Goal: Information Seeking & Learning: Learn about a topic

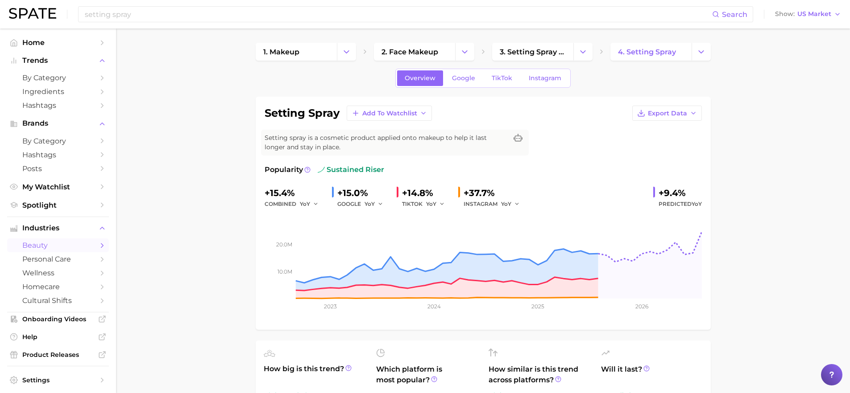
scroll to position [171, 0]
click at [151, 13] on input "setting spray" at bounding box center [398, 14] width 628 height 15
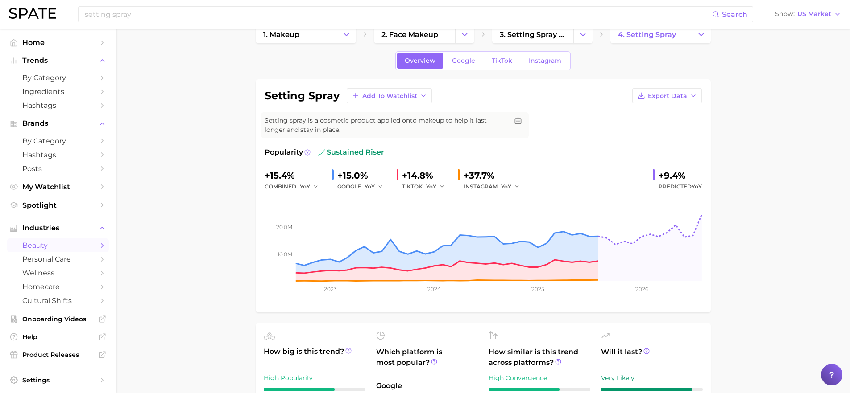
scroll to position [262, 0]
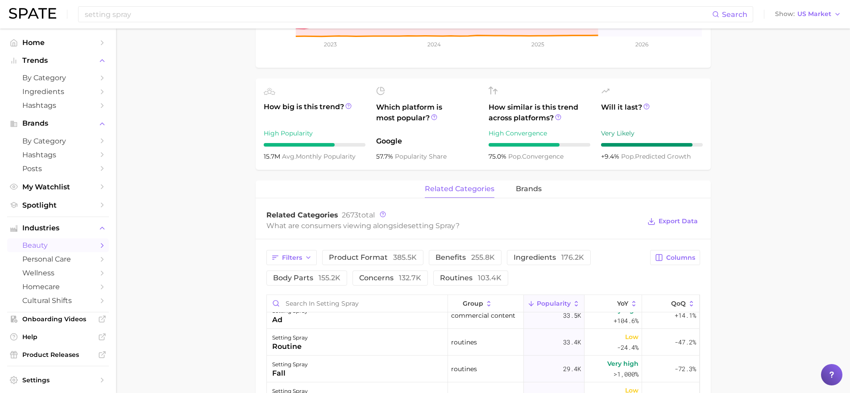
click at [326, 106] on span "How big is this trend?" at bounding box center [315, 113] width 102 height 22
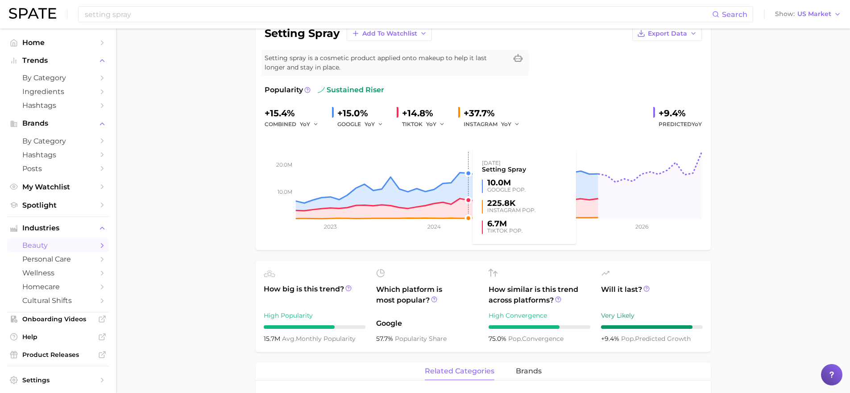
scroll to position [0, 0]
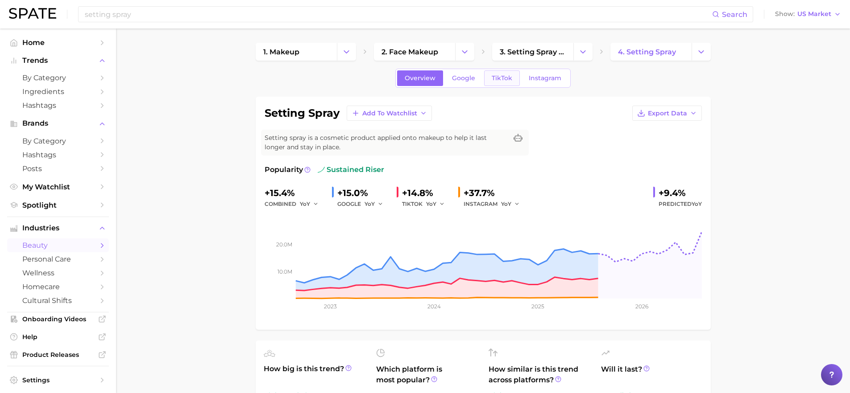
click at [508, 81] on span "TikTok" at bounding box center [502, 78] width 21 height 8
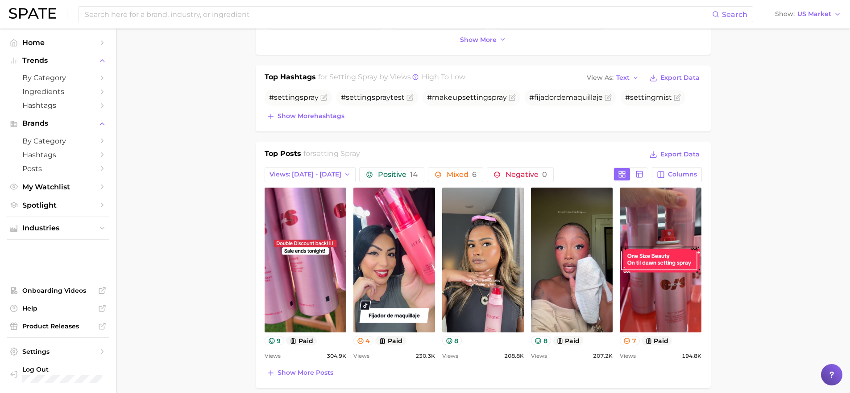
scroll to position [338, 0]
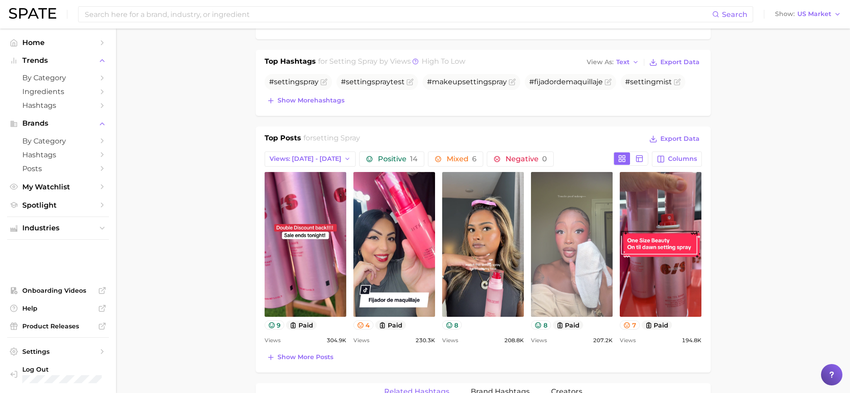
click at [558, 270] on link "view post on TikTok" at bounding box center [572, 244] width 82 height 145
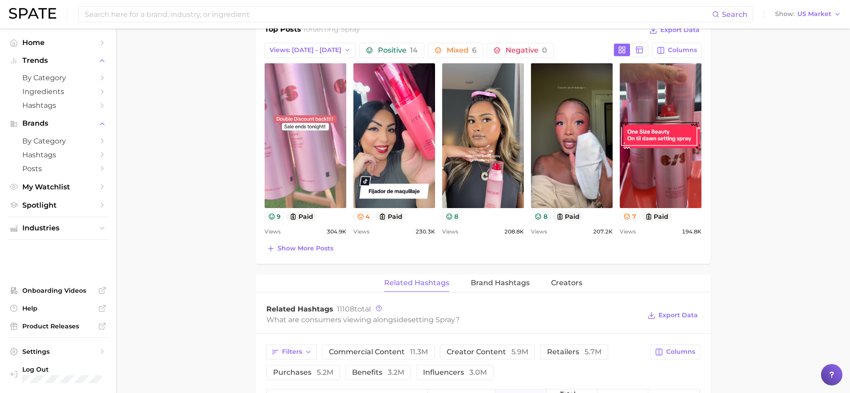
scroll to position [398, 0]
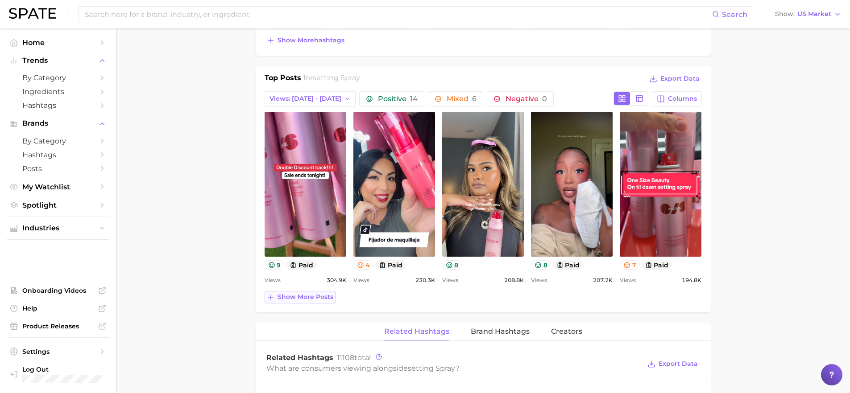
click at [315, 299] on span "Show more posts" at bounding box center [305, 297] width 56 height 8
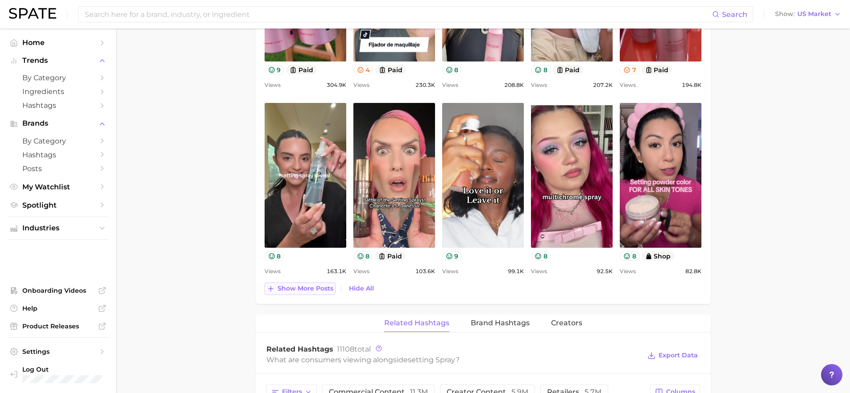
scroll to position [594, 0]
click at [310, 291] on span "Show more posts" at bounding box center [305, 289] width 56 height 8
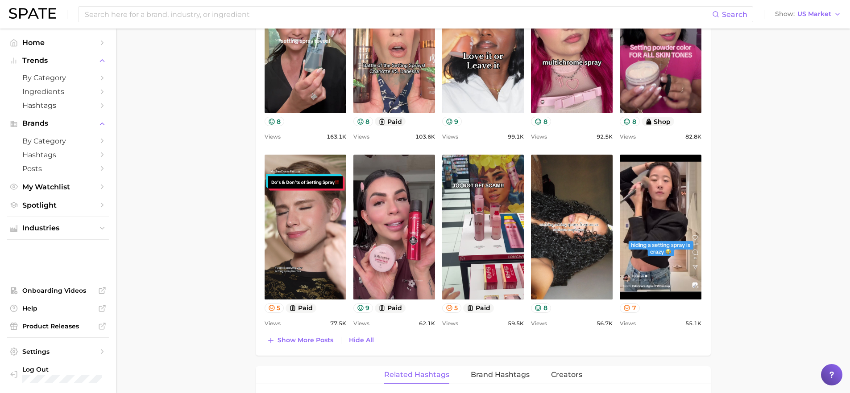
scroll to position [730, 0]
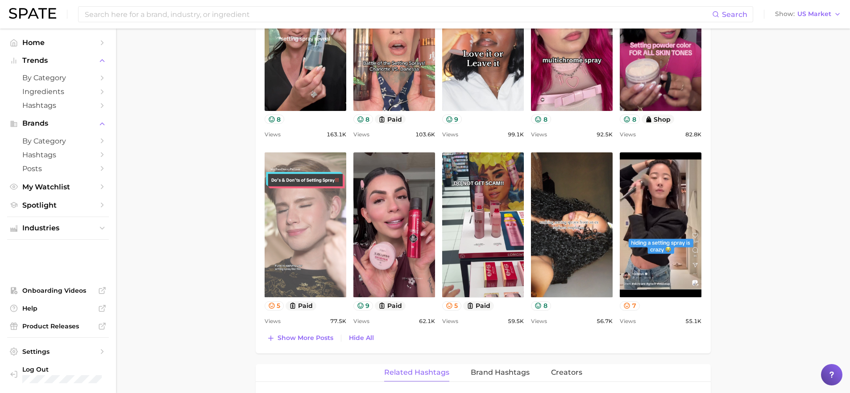
click at [309, 262] on link "view post on TikTok" at bounding box center [305, 225] width 82 height 145
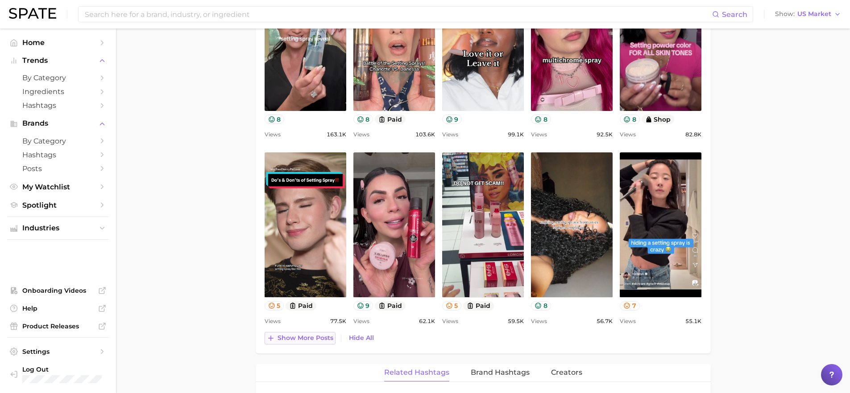
click at [310, 336] on span "Show more posts" at bounding box center [305, 339] width 56 height 8
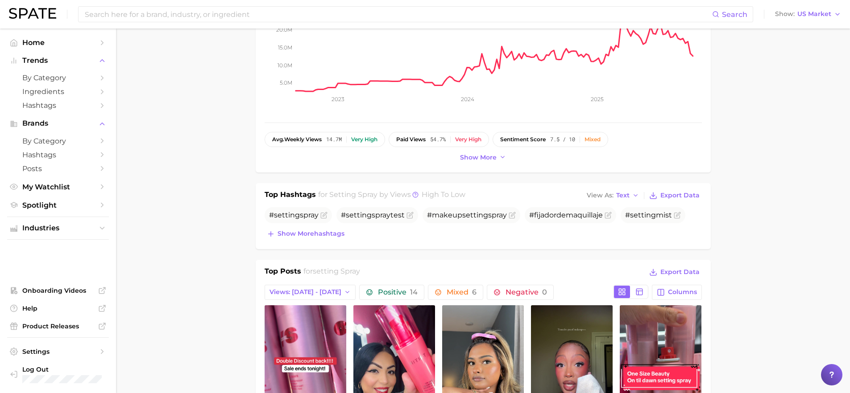
scroll to position [0, 0]
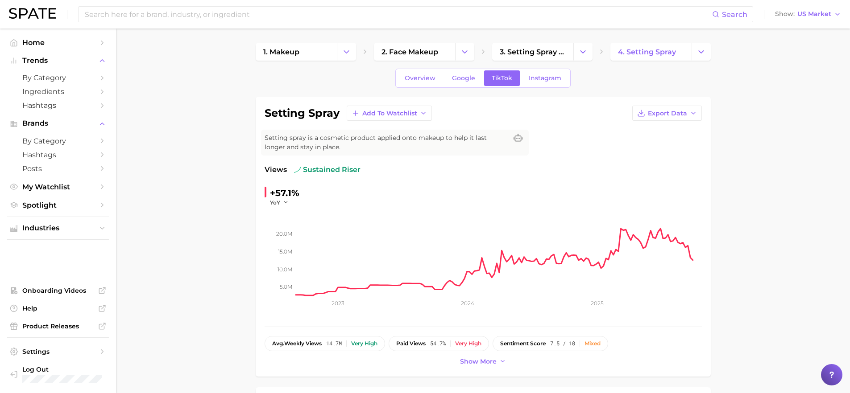
drag, startPoint x: 529, startPoint y: 62, endPoint x: 535, endPoint y: 70, distance: 9.2
click at [539, 72] on link "Instagram" at bounding box center [545, 78] width 48 height 16
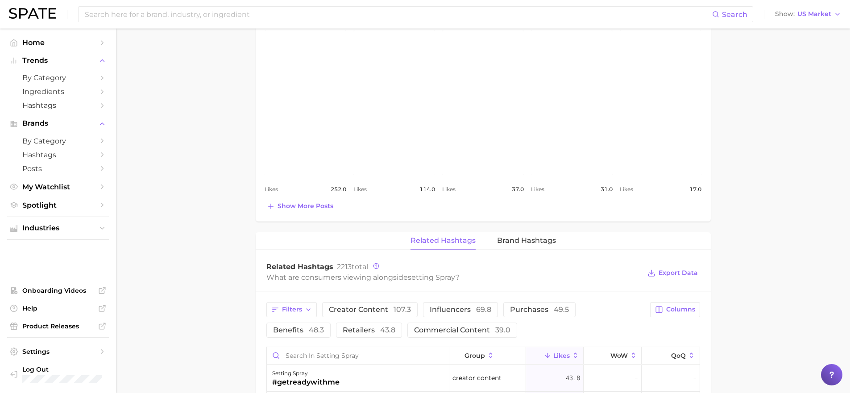
scroll to position [372, 0]
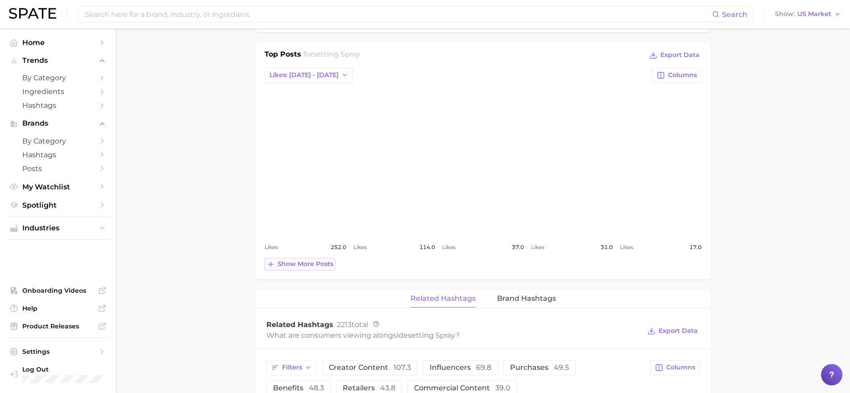
click at [310, 267] on span "Show more posts" at bounding box center [305, 264] width 56 height 8
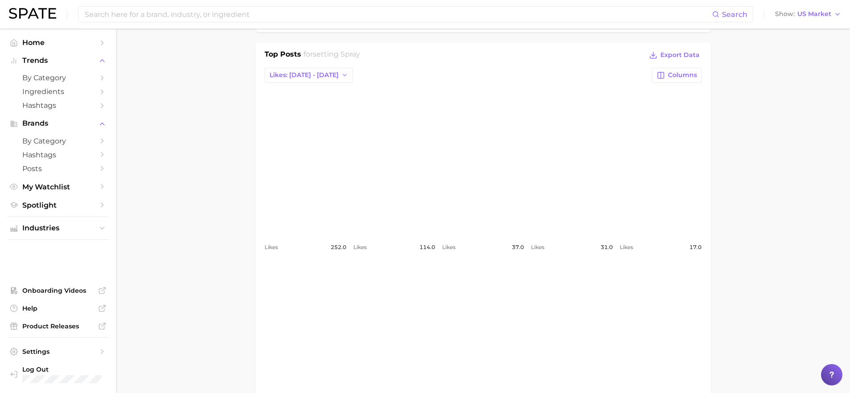
click at [294, 176] on link "view post on Instagram" at bounding box center [305, 160] width 82 height 145
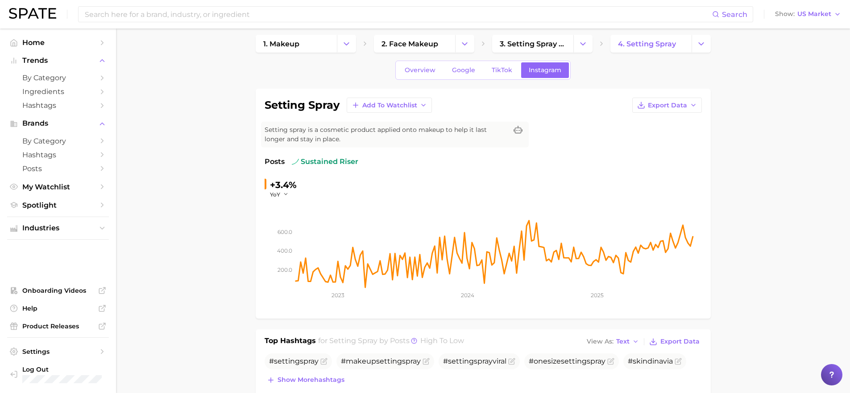
scroll to position [0, 0]
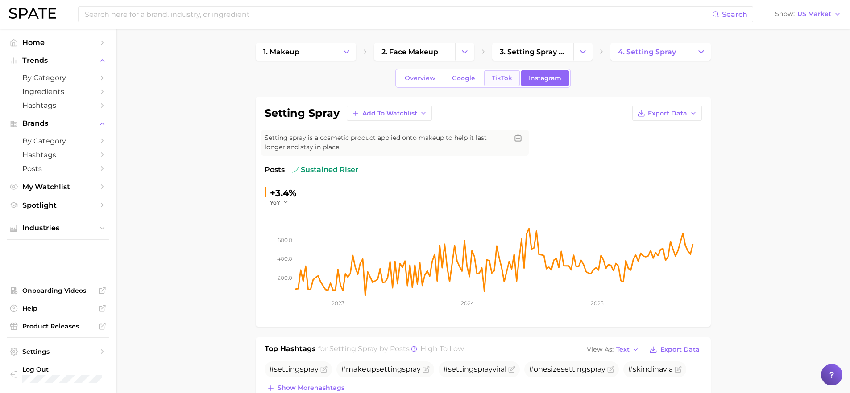
click at [487, 80] on link "TikTok" at bounding box center [502, 78] width 36 height 16
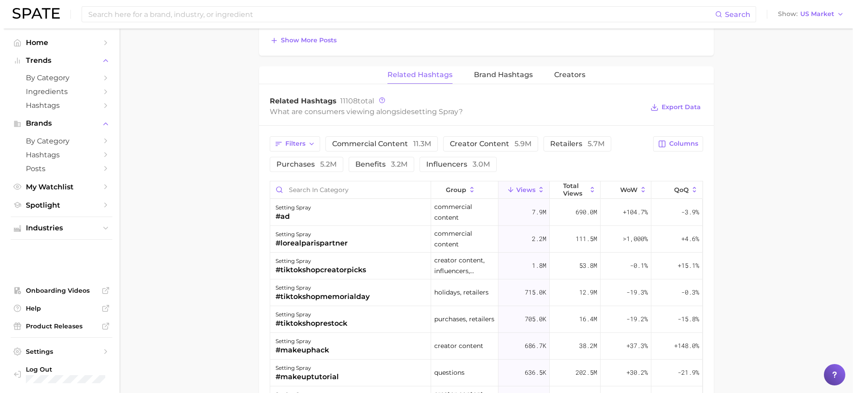
scroll to position [693, 0]
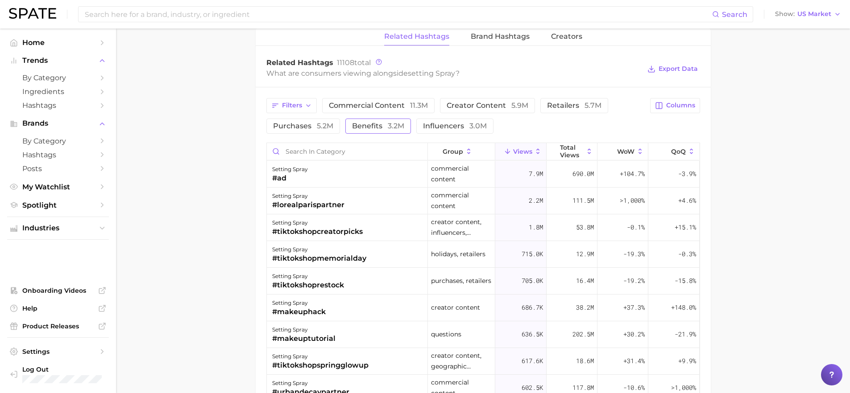
click at [372, 126] on span "benefits 3.2m" at bounding box center [378, 126] width 52 height 7
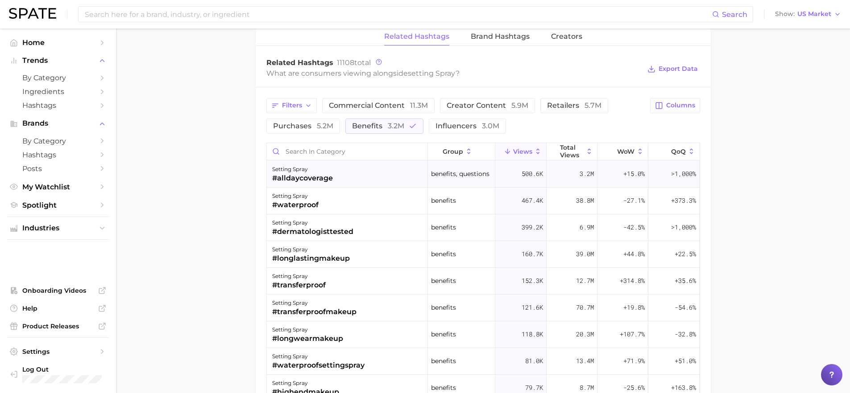
click at [302, 178] on div "#alldaycoverage" at bounding box center [302, 178] width 61 height 11
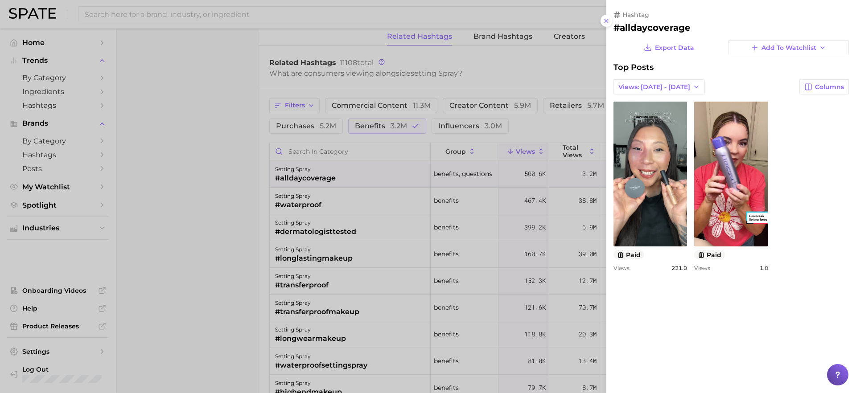
scroll to position [0, 0]
click at [298, 204] on div at bounding box center [428, 196] width 856 height 393
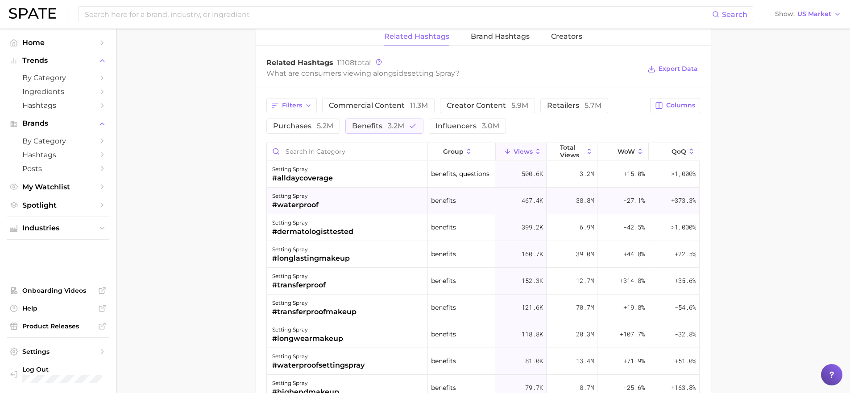
click at [301, 205] on div "#waterproof" at bounding box center [295, 205] width 46 height 11
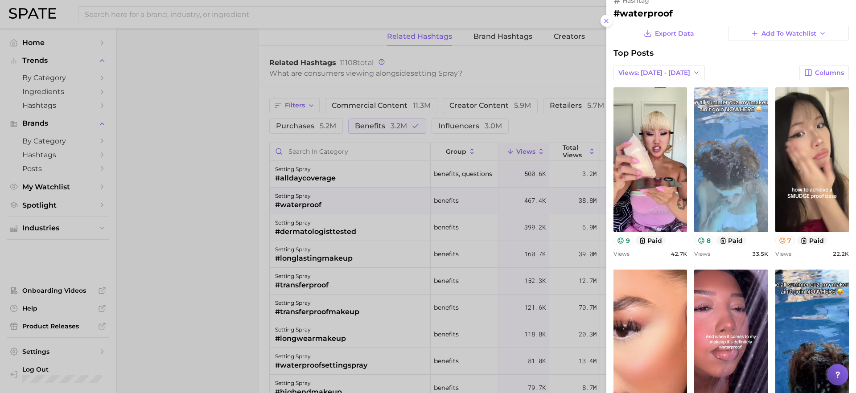
scroll to position [98, 0]
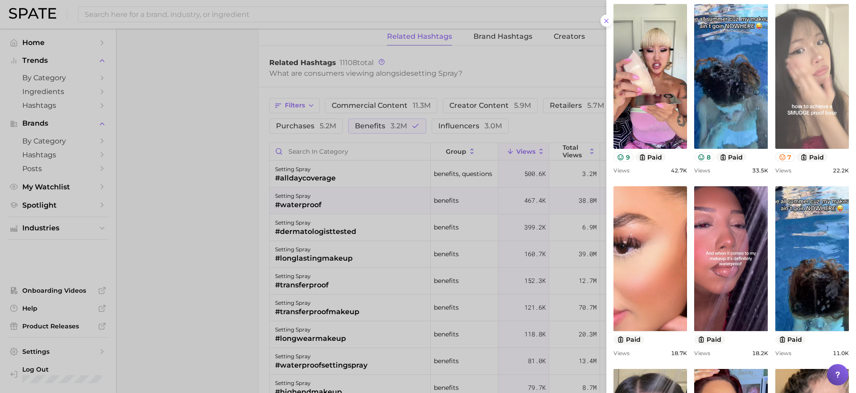
click at [831, 103] on link "view post on TikTok" at bounding box center [813, 76] width 74 height 145
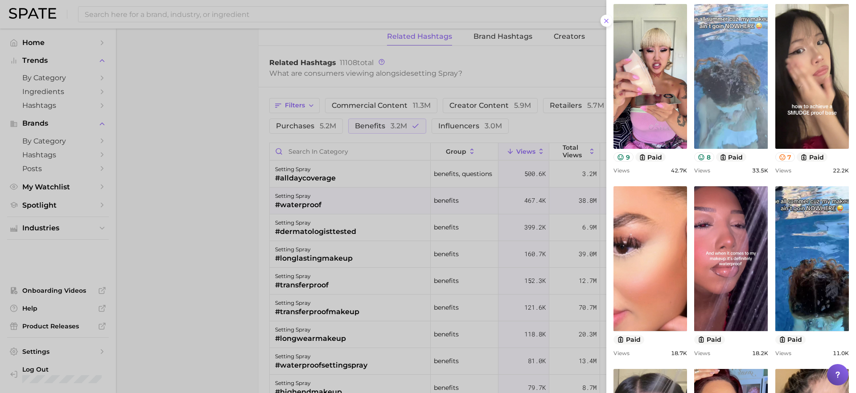
click at [733, 79] on link "view post on TikTok" at bounding box center [731, 76] width 74 height 145
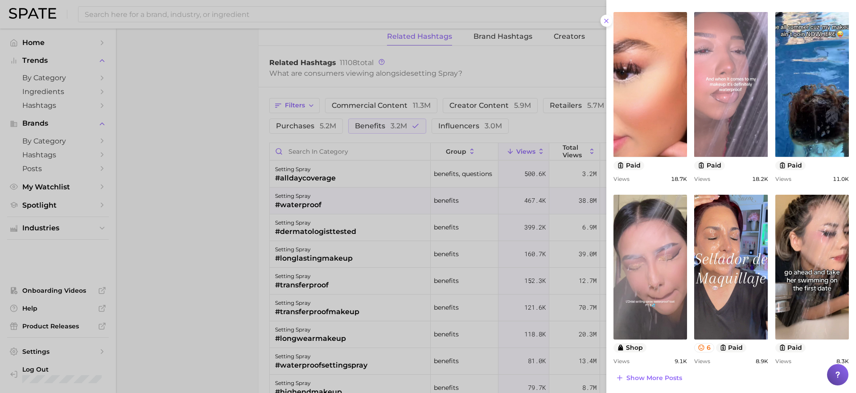
scroll to position [274, 0]
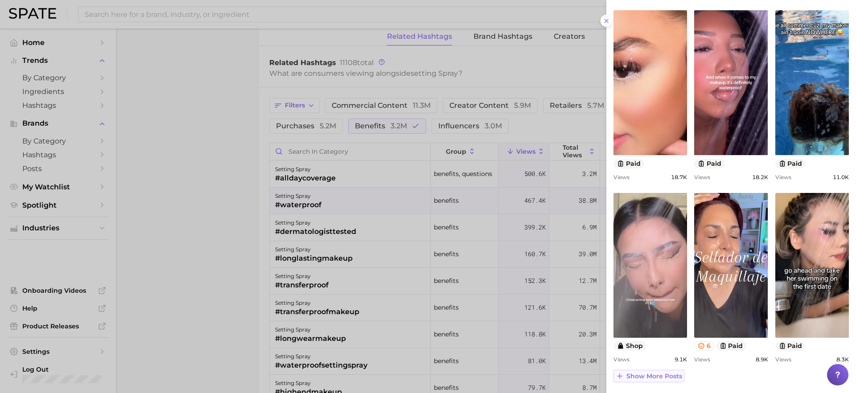
click at [628, 373] on span "Show more posts" at bounding box center [655, 377] width 56 height 8
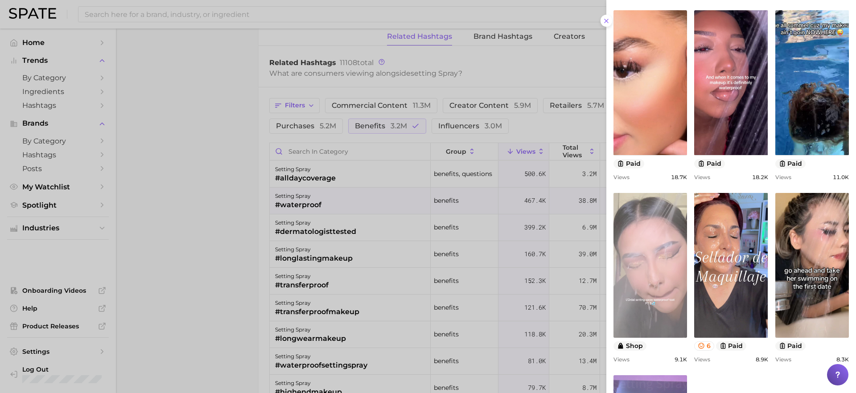
click at [659, 253] on link "view post on TikTok" at bounding box center [651, 265] width 74 height 145
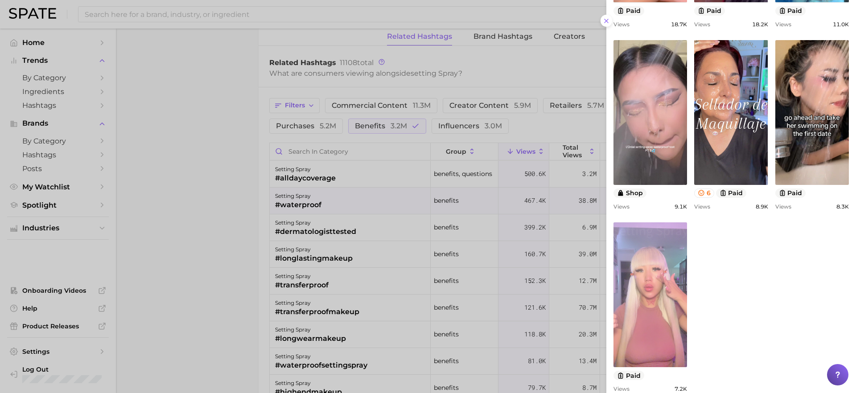
scroll to position [410, 0]
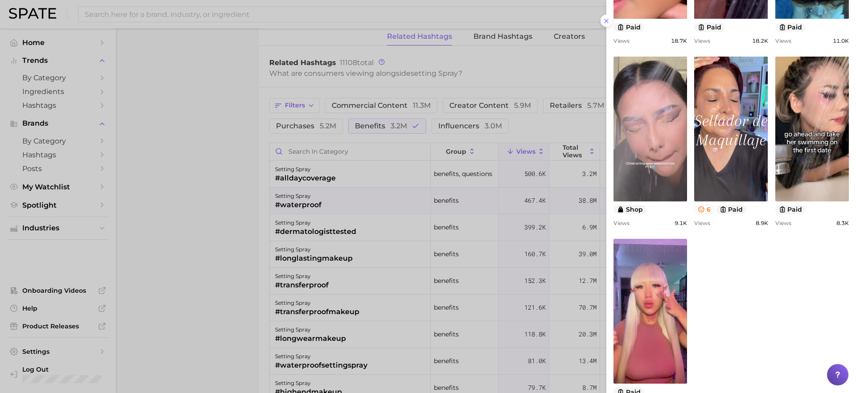
click at [397, 202] on div at bounding box center [428, 196] width 856 height 393
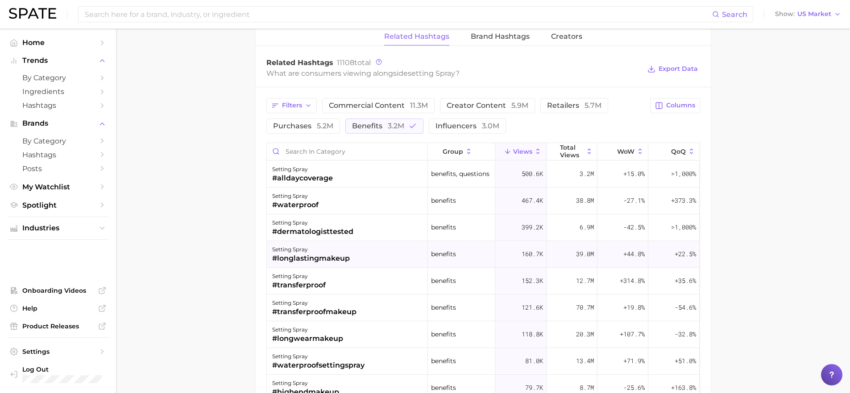
click at [315, 257] on div "#longlastingmakeup" at bounding box center [311, 258] width 78 height 11
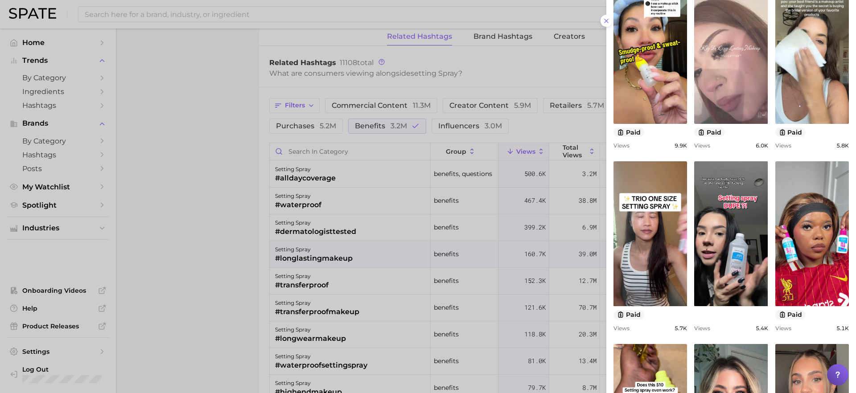
scroll to position [274, 0]
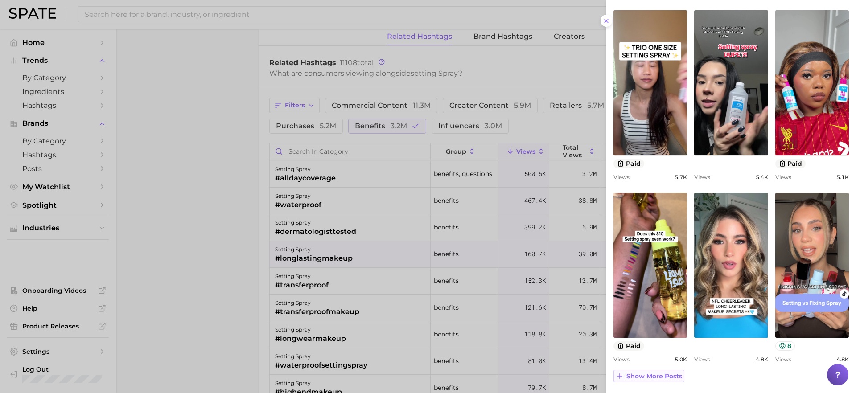
click at [651, 373] on span "Show more posts" at bounding box center [655, 377] width 56 height 8
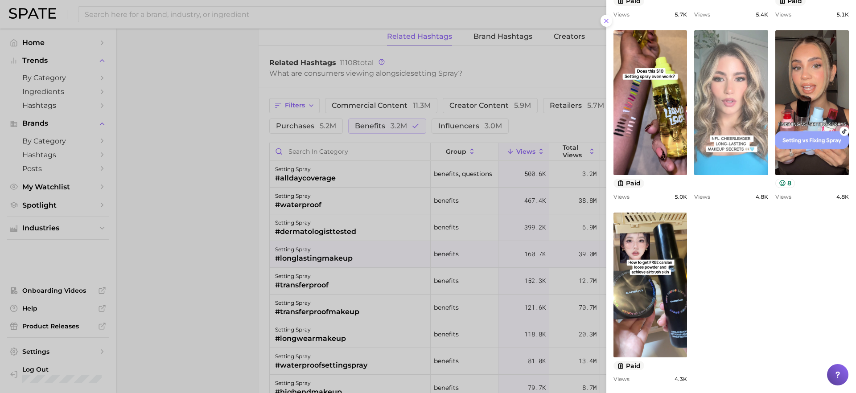
scroll to position [456, 0]
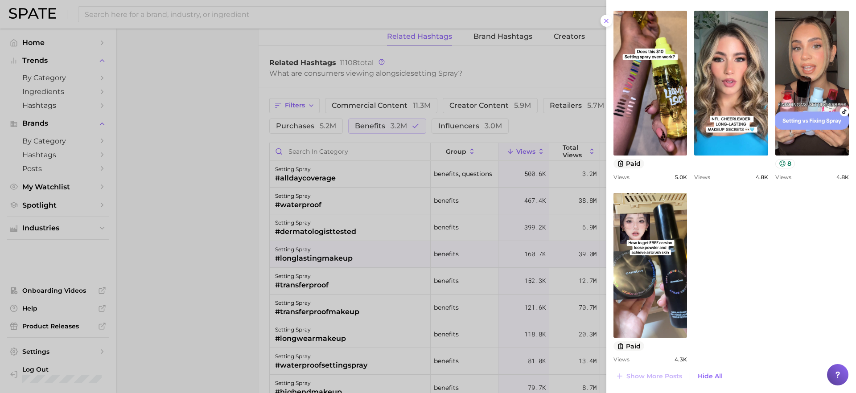
click at [314, 286] on div at bounding box center [428, 196] width 856 height 393
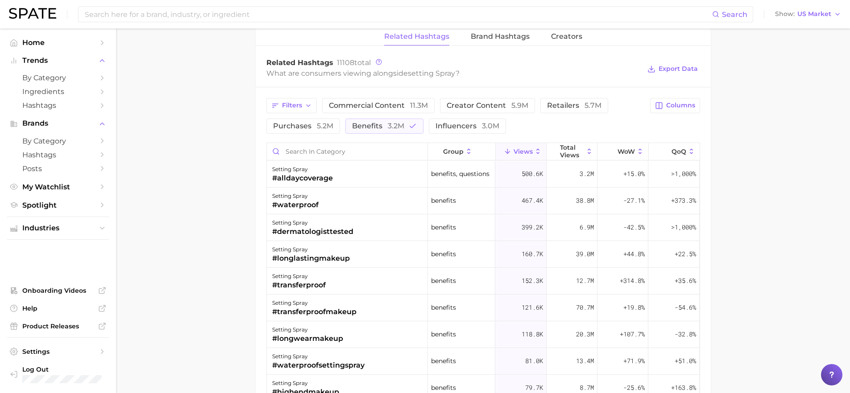
click at [309, 284] on div "#transferproof" at bounding box center [299, 285] width 54 height 11
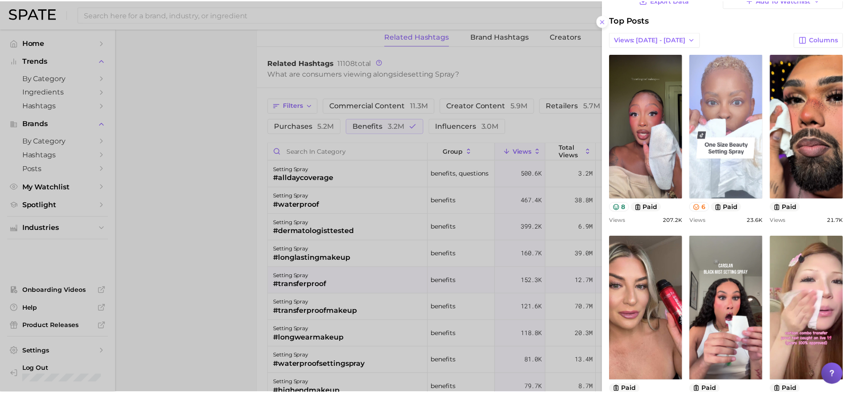
scroll to position [51, 0]
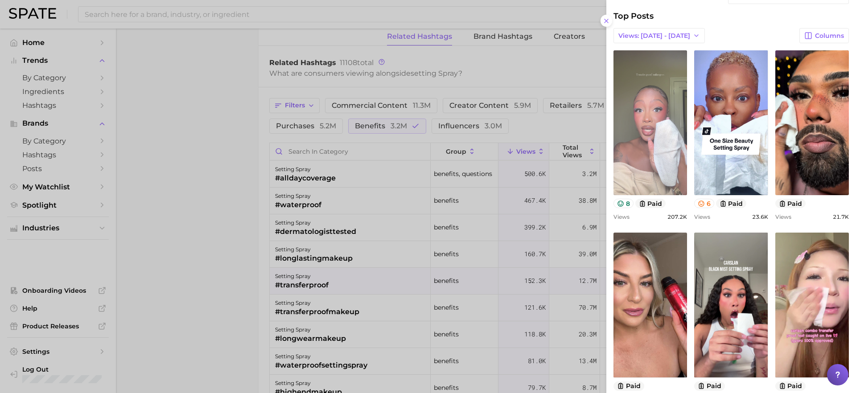
click at [653, 166] on link "view post on TikTok" at bounding box center [651, 122] width 74 height 145
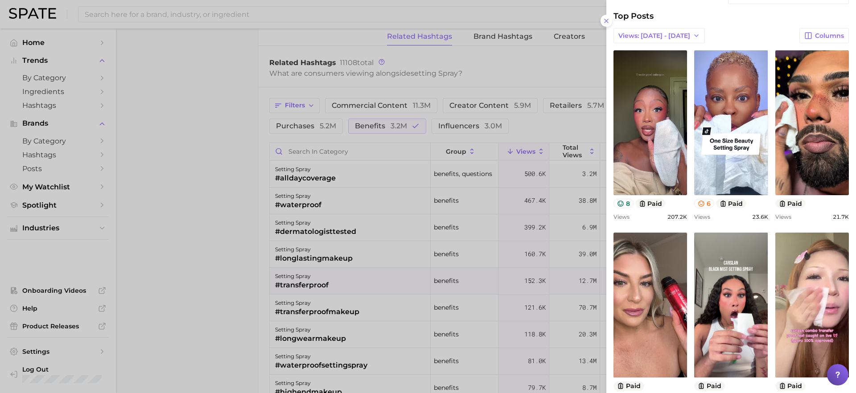
click at [202, 244] on div at bounding box center [428, 196] width 856 height 393
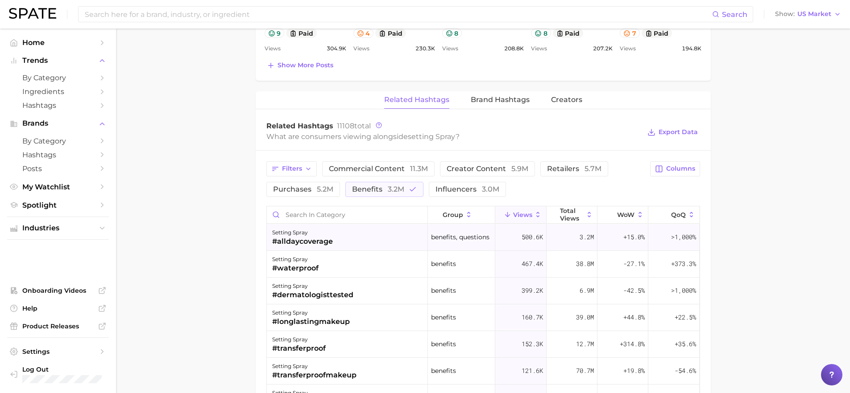
scroll to position [628, 0]
click at [391, 192] on span "3.2m" at bounding box center [396, 191] width 17 height 8
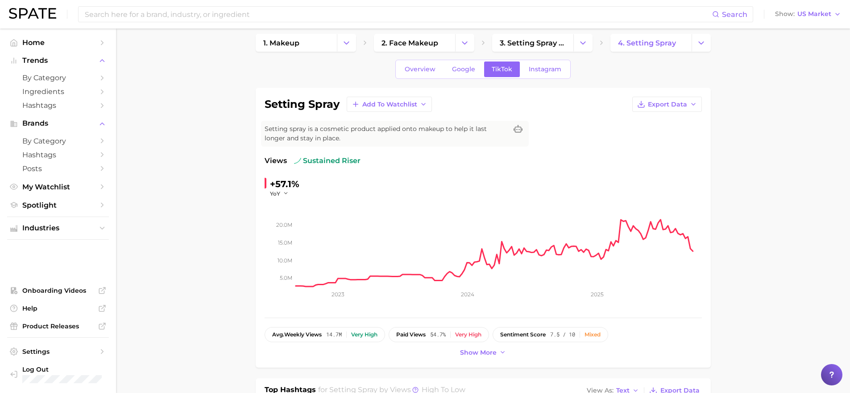
scroll to position [0, 0]
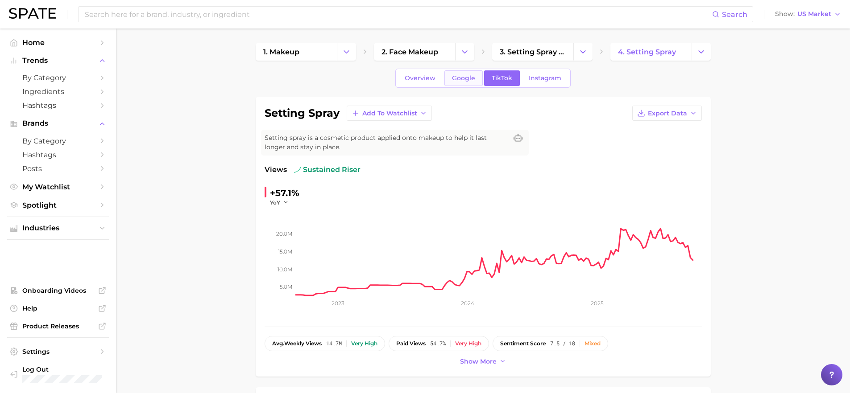
click at [467, 77] on span "Google" at bounding box center [463, 78] width 23 height 8
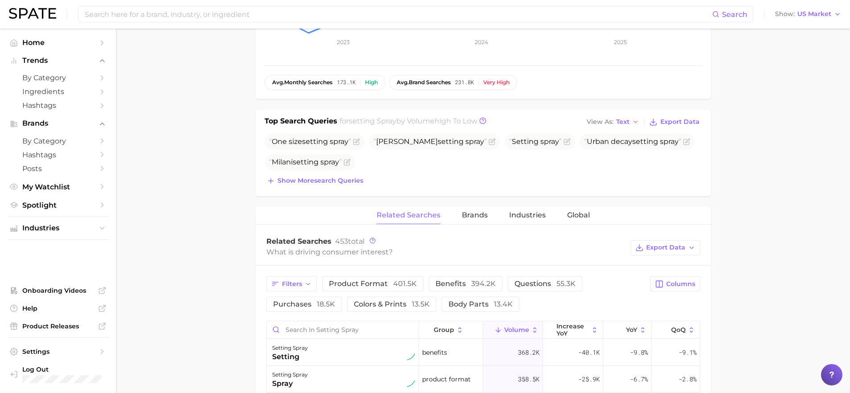
scroll to position [268, 0]
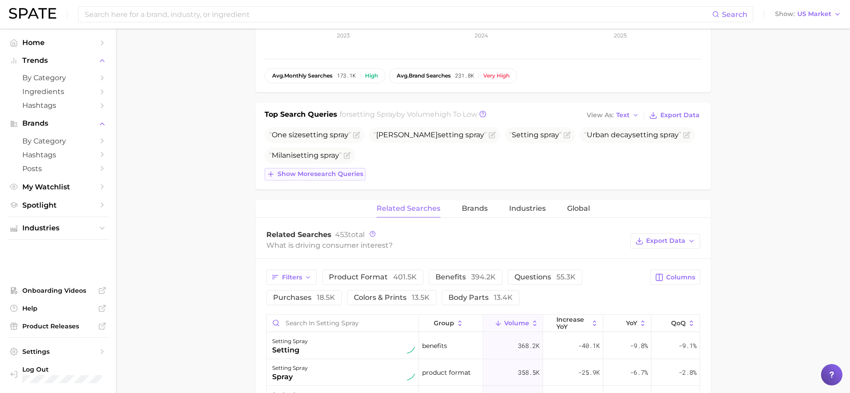
click at [321, 175] on span "Show more search queries" at bounding box center [320, 174] width 86 height 8
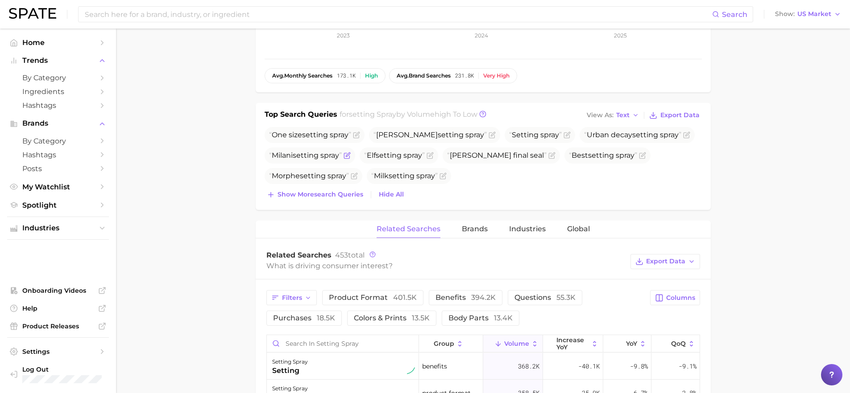
click at [330, 154] on span "spray" at bounding box center [329, 155] width 19 height 8
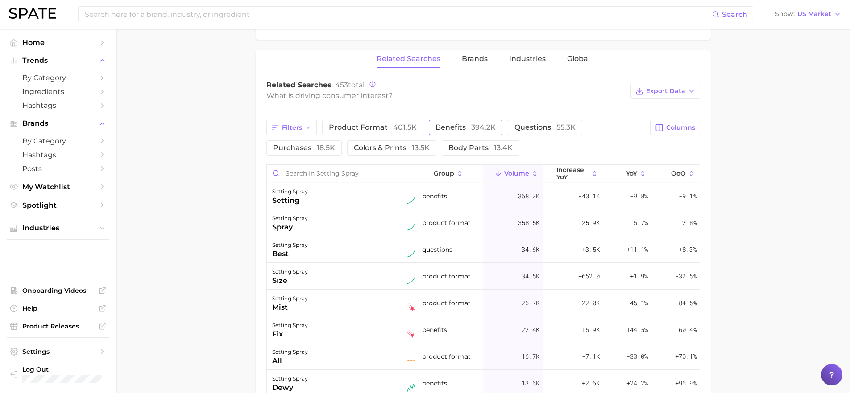
click at [455, 128] on span "benefits 394.2k" at bounding box center [465, 127] width 60 height 8
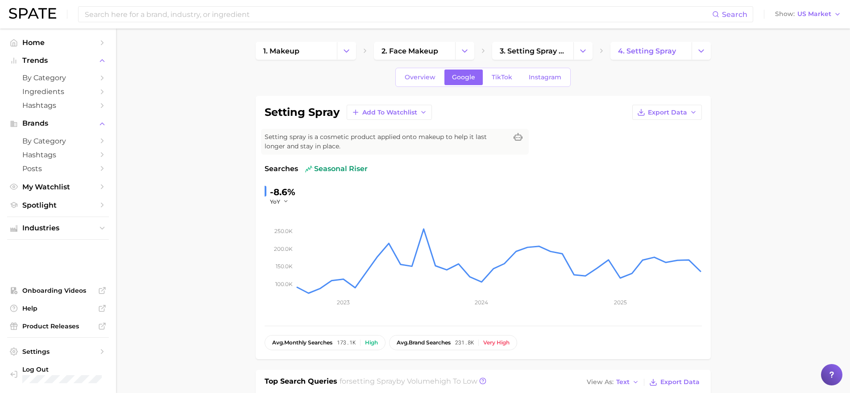
scroll to position [0, 0]
click at [544, 82] on span "Instagram" at bounding box center [545, 78] width 33 height 8
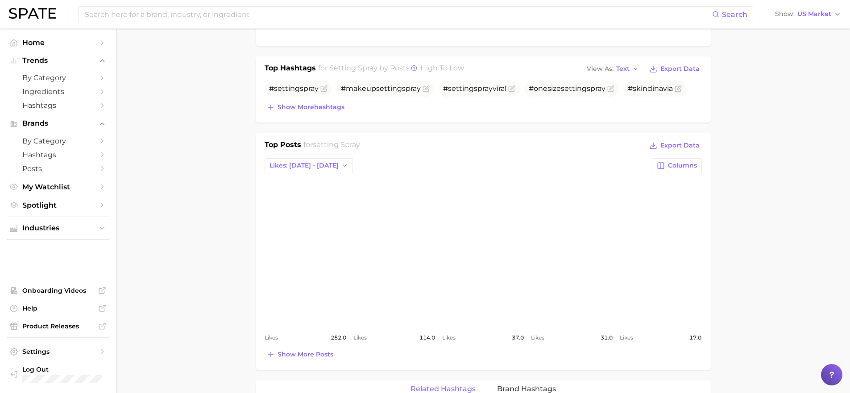
scroll to position [287, 0]
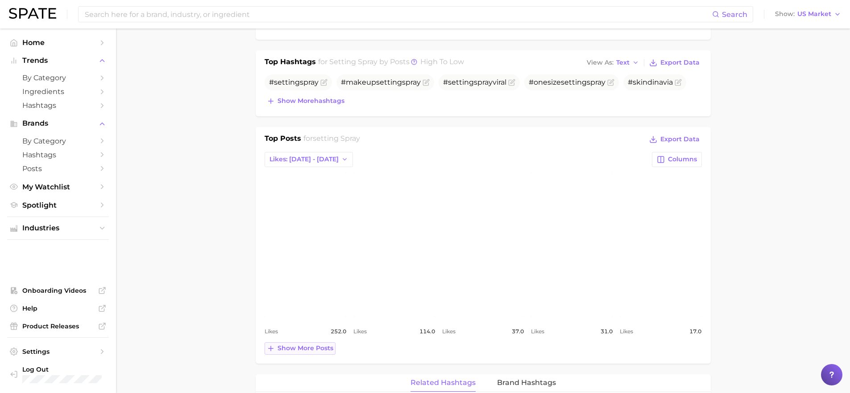
click at [308, 348] on span "Show more posts" at bounding box center [305, 349] width 56 height 8
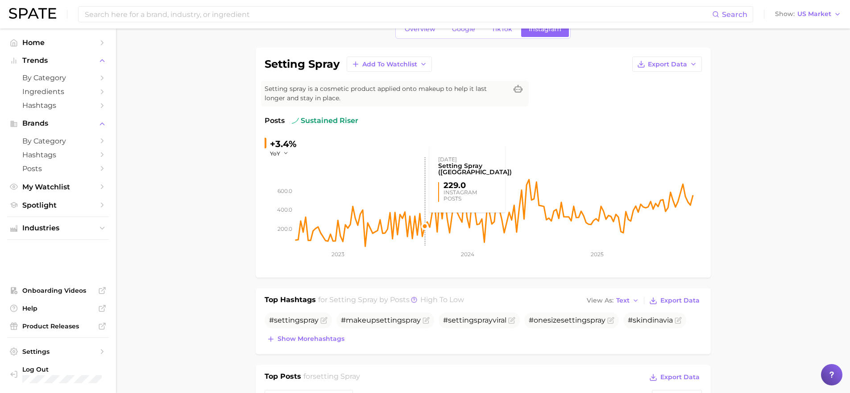
scroll to position [0, 0]
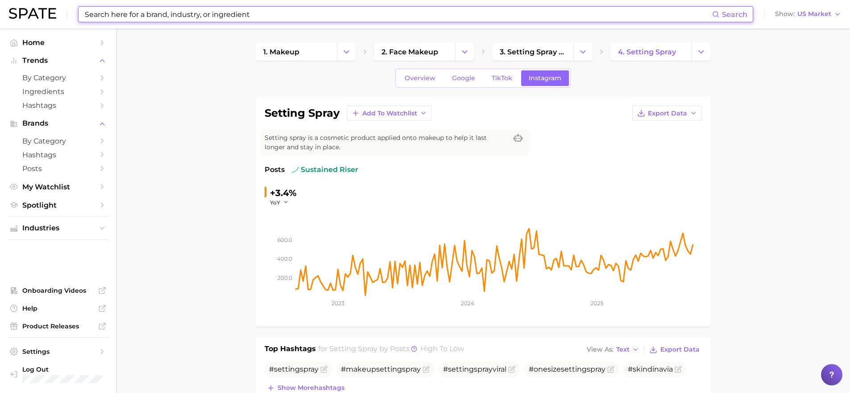
click at [252, 13] on input at bounding box center [398, 14] width 628 height 15
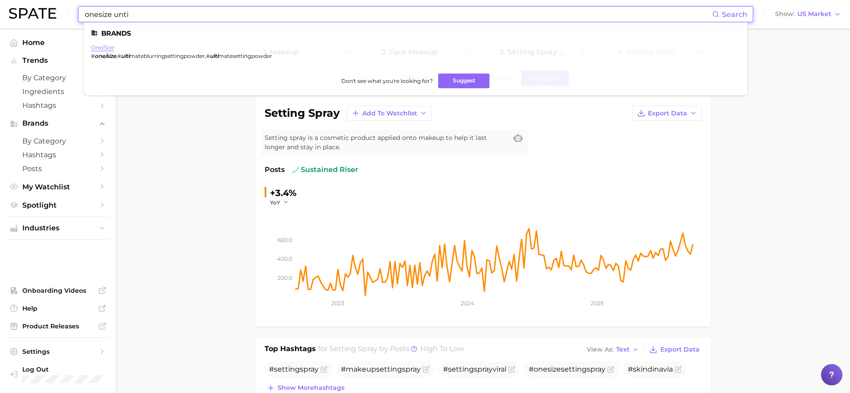
type input "onesize unti"
click at [103, 45] on link "one/size" at bounding box center [102, 47] width 23 height 7
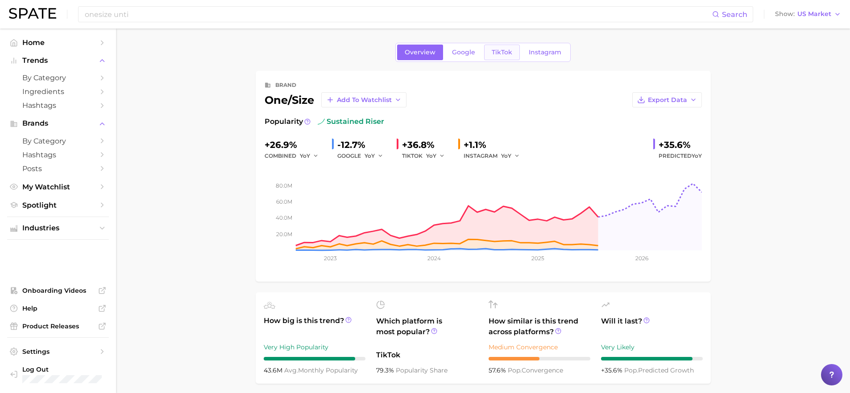
click at [511, 52] on span "TikTok" at bounding box center [502, 53] width 21 height 8
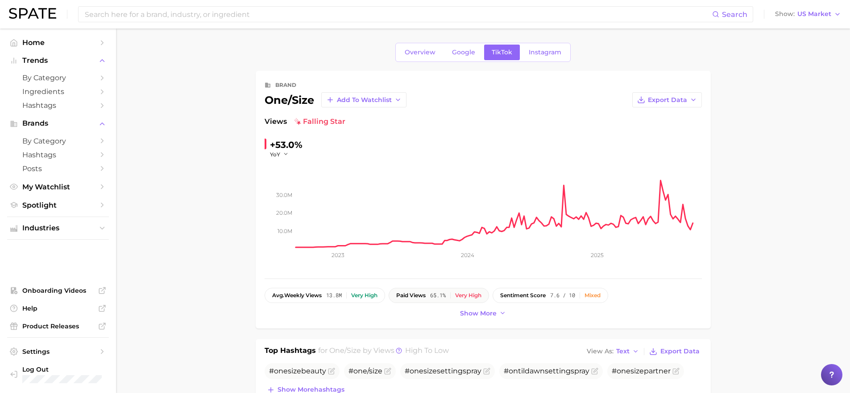
scroll to position [300, 0]
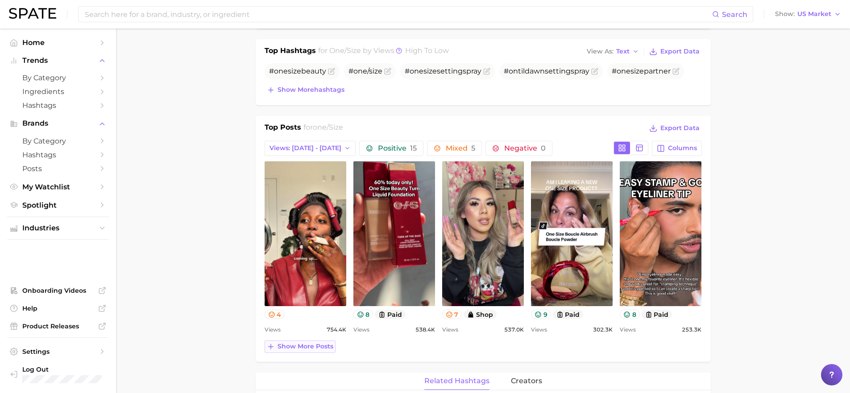
click at [309, 343] on span "Show more posts" at bounding box center [305, 347] width 56 height 8
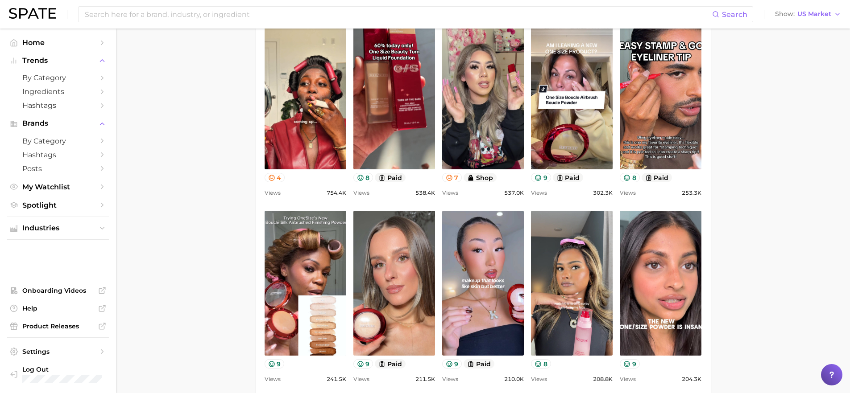
scroll to position [592, 0]
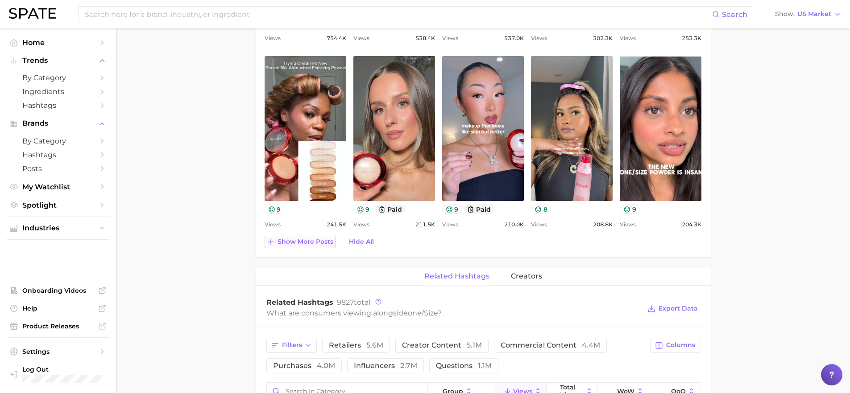
click at [304, 244] on span "Show more posts" at bounding box center [305, 242] width 56 height 8
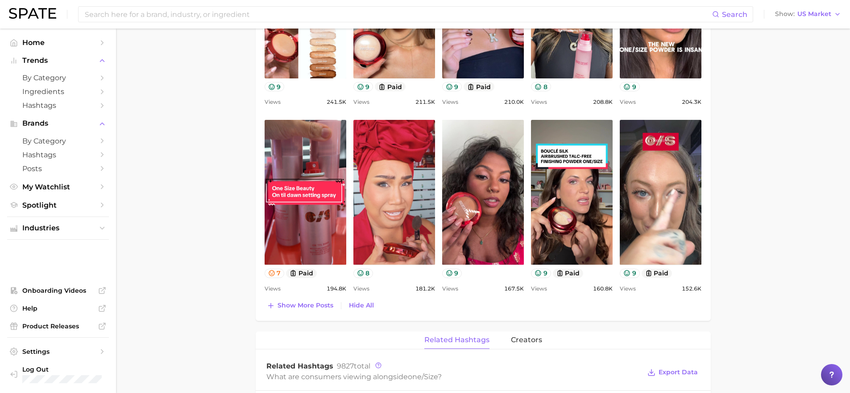
scroll to position [727, 0]
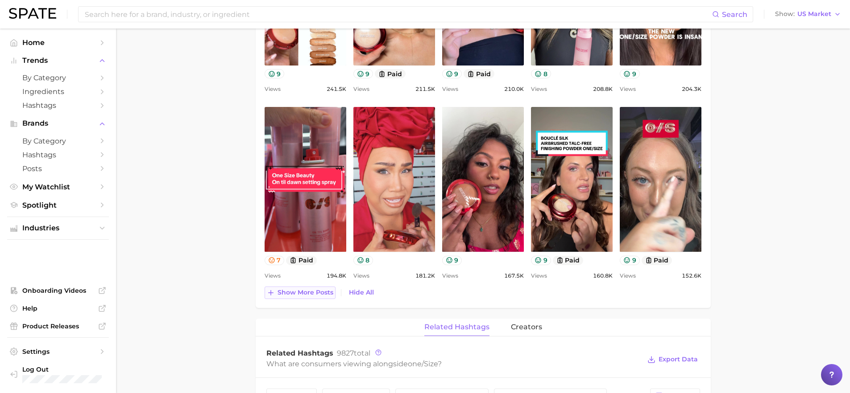
click at [316, 295] on span "Show more posts" at bounding box center [305, 293] width 56 height 8
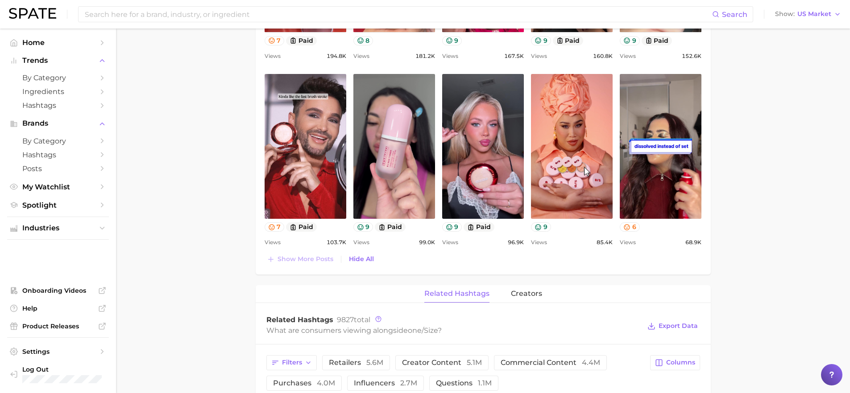
scroll to position [0, 0]
